Goal: Information Seeking & Learning: Learn about a topic

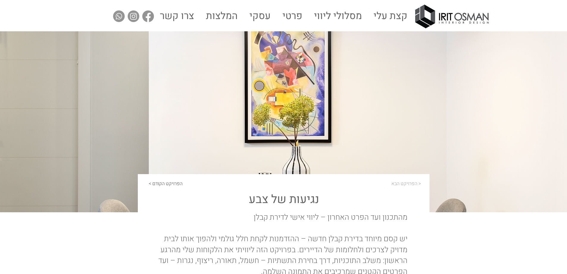
click at [440, 19] on img at bounding box center [452, 17] width 77 height 26
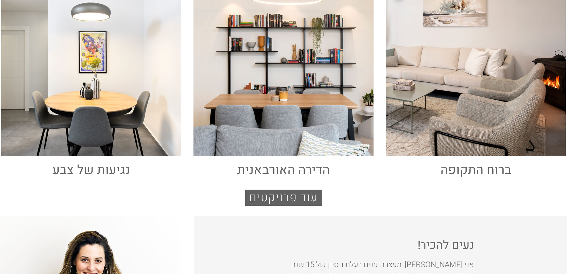
scroll to position [397, 0]
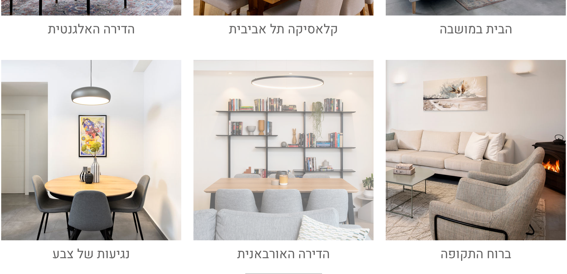
click at [291, 115] on div at bounding box center [283, 150] width 183 height 183
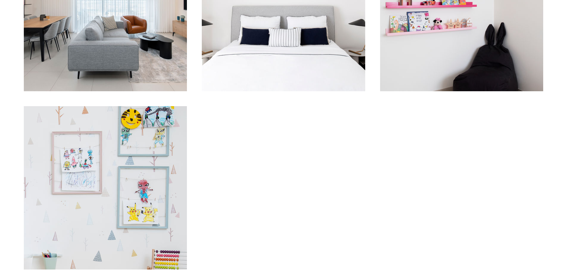
scroll to position [893, 0]
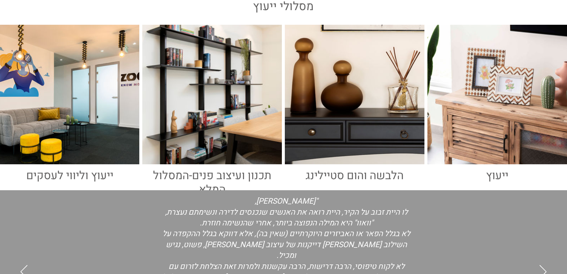
scroll to position [397, 0]
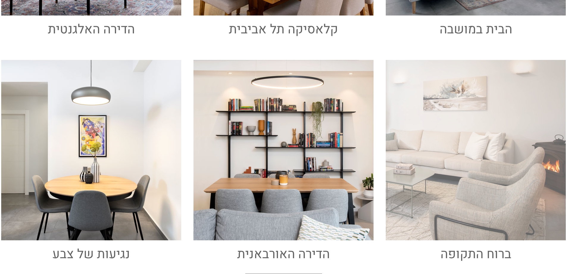
click at [426, 166] on div at bounding box center [476, 150] width 183 height 183
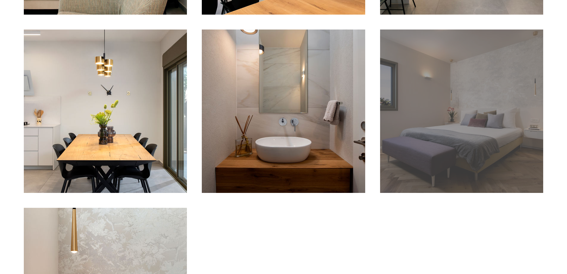
scroll to position [695, 0]
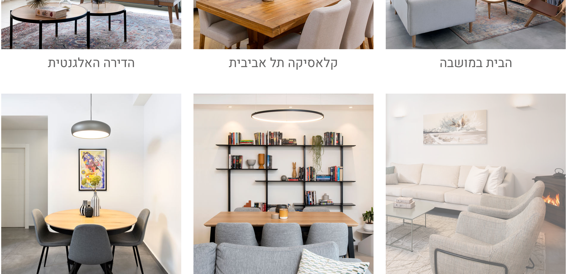
scroll to position [199, 0]
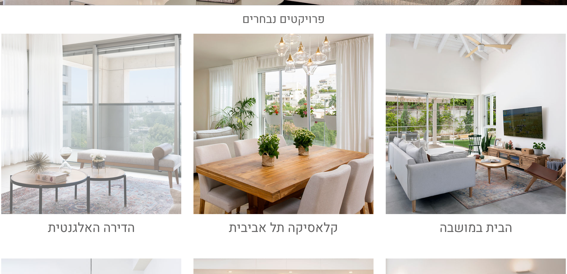
click at [123, 126] on div at bounding box center [91, 123] width 183 height 183
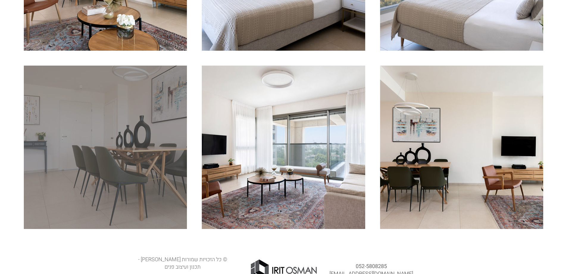
scroll to position [562, 0]
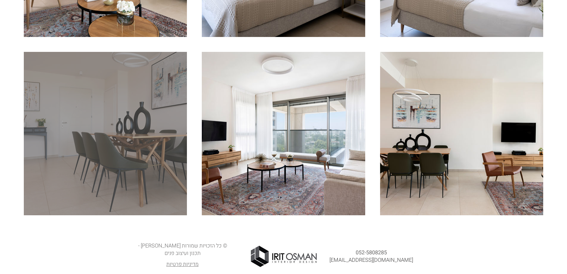
drag, startPoint x: 137, startPoint y: 122, endPoint x: 133, endPoint y: 123, distance: 3.8
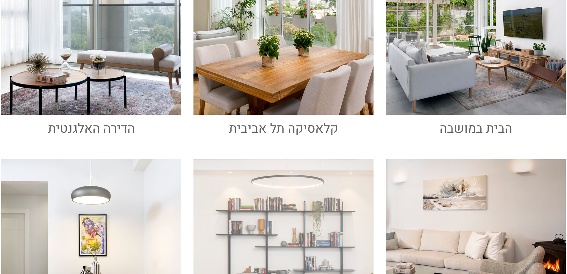
scroll to position [199, 0]
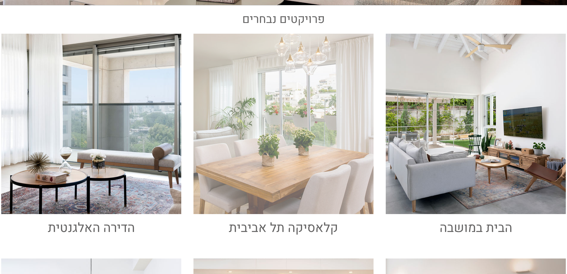
click at [273, 180] on div at bounding box center [283, 123] width 183 height 183
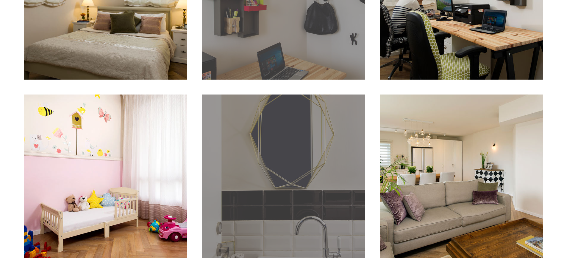
scroll to position [752, 0]
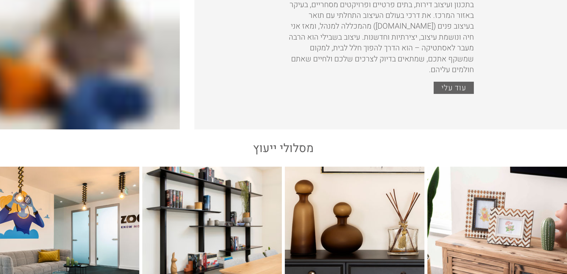
scroll to position [199, 0]
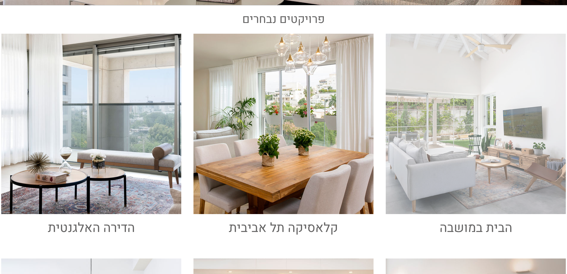
click at [435, 130] on div at bounding box center [476, 123] width 183 height 183
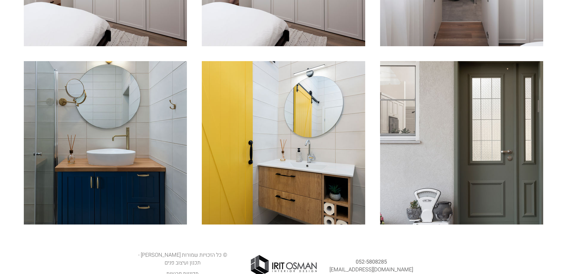
scroll to position [1318, 0]
